Goal: Navigation & Orientation: Find specific page/section

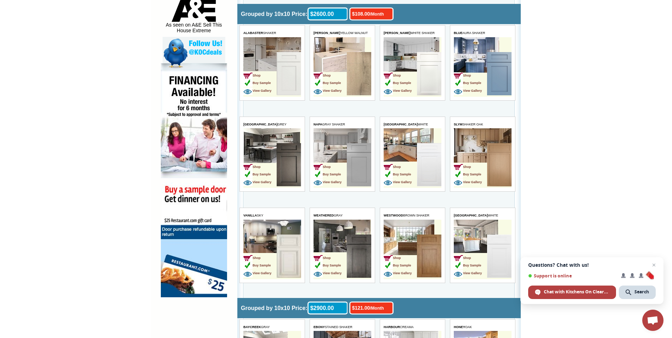
scroll to position [390, 0]
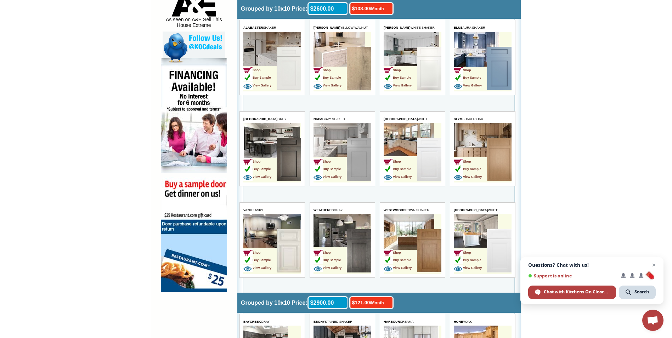
click at [352, 150] on img at bounding box center [359, 159] width 24 height 43
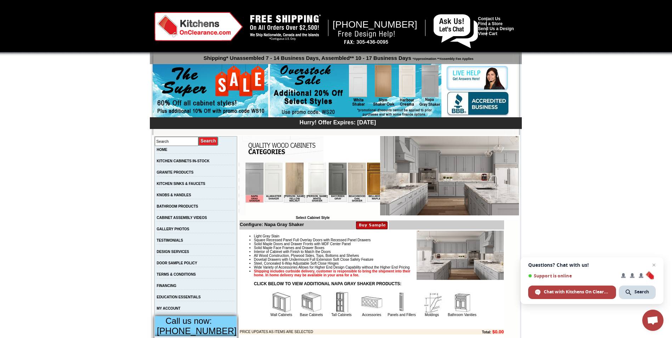
click at [412, 164] on img at bounding box center [449, 175] width 139 height 79
click at [441, 165] on img at bounding box center [449, 175] width 139 height 79
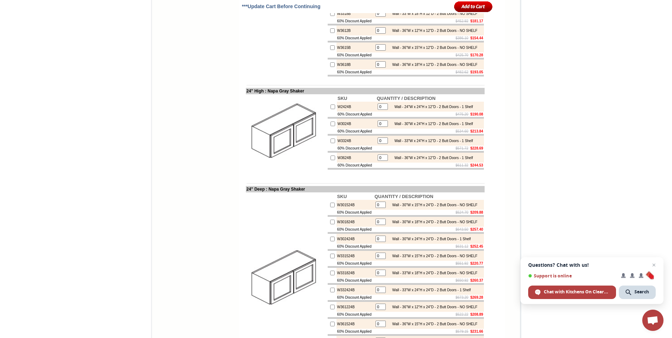
scroll to position [1382, 0]
